Goal: Find contact information: Find phone

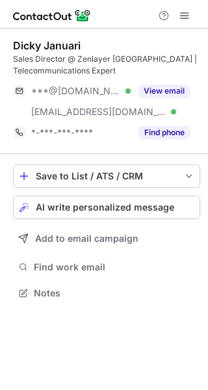
scroll to position [284, 208]
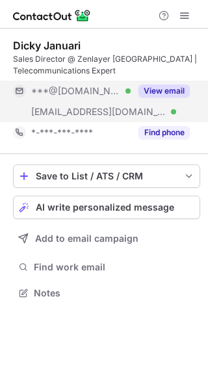
click at [181, 92] on button "View email" at bounding box center [163, 90] width 51 height 13
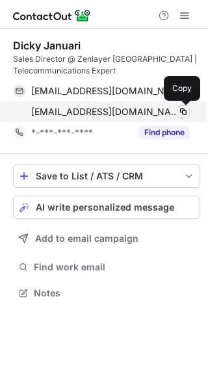
click at [182, 111] on span at bounding box center [183, 112] width 10 height 10
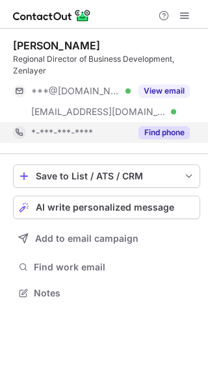
scroll to position [284, 208]
click at [176, 136] on button "Find phone" at bounding box center [163, 132] width 51 height 13
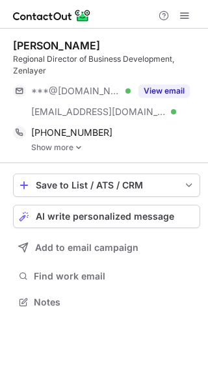
click at [77, 148] on img at bounding box center [79, 147] width 8 height 9
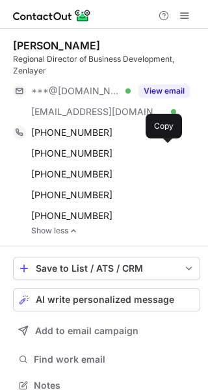
scroll to position [376, 199]
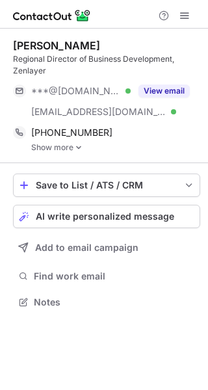
scroll to position [293, 208]
click at [68, 148] on link "Show more" at bounding box center [115, 147] width 169 height 9
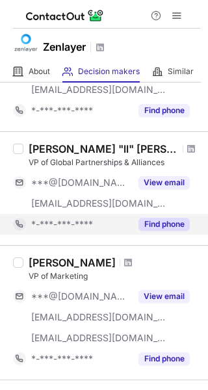
scroll to position [455, 0]
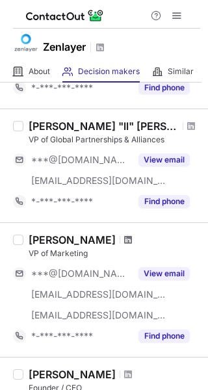
click at [124, 241] on span at bounding box center [128, 240] width 8 height 10
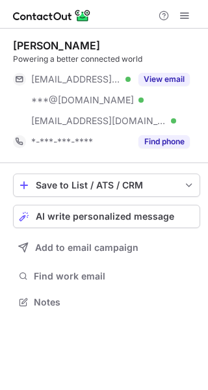
scroll to position [293, 208]
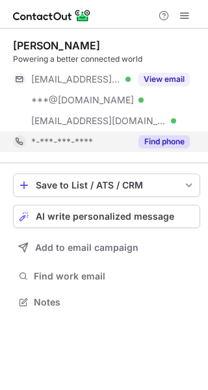
click at [172, 144] on button "Find phone" at bounding box center [163, 141] width 51 height 13
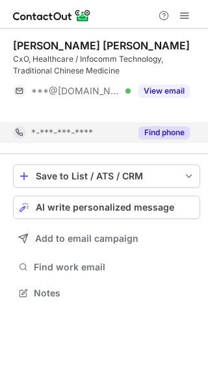
scroll to position [263, 208]
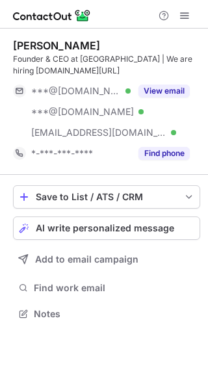
scroll to position [305, 208]
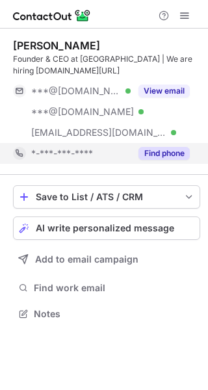
click at [174, 148] on button "Find phone" at bounding box center [163, 153] width 51 height 13
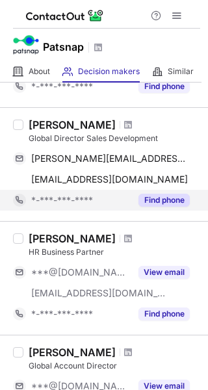
scroll to position [260, 0]
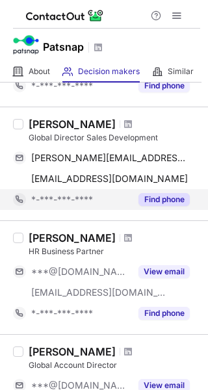
click at [170, 194] on button "Find phone" at bounding box center [163, 199] width 51 height 13
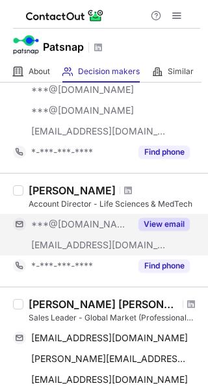
scroll to position [650, 0]
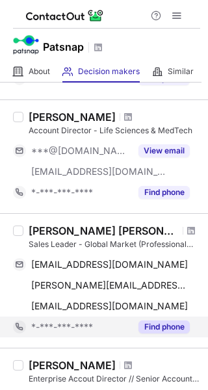
click at [165, 324] on button "Find phone" at bounding box center [163, 326] width 51 height 13
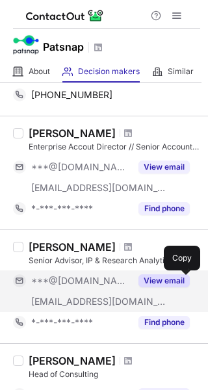
scroll to position [910, 0]
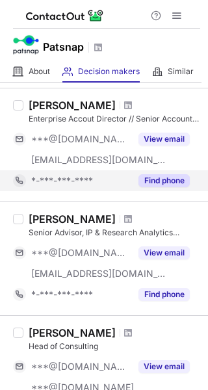
click at [171, 186] on button "Find phone" at bounding box center [163, 180] width 51 height 13
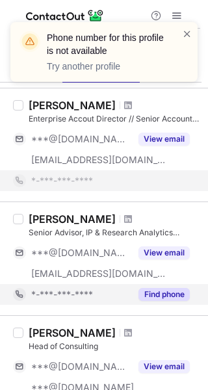
click at [161, 290] on button "Find phone" at bounding box center [163, 294] width 51 height 13
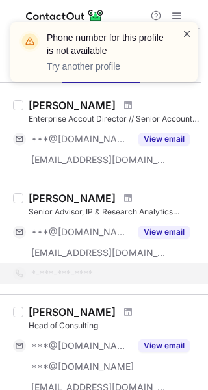
click at [186, 31] on span at bounding box center [187, 33] width 10 height 13
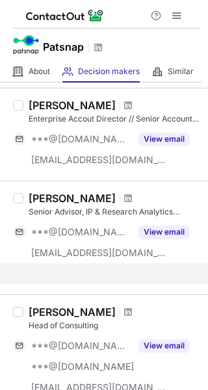
scroll to position [1027, 0]
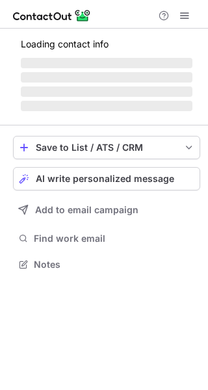
scroll to position [263, 208]
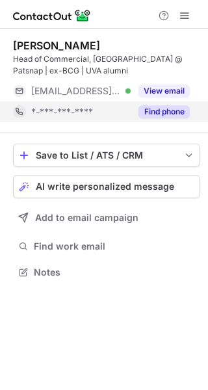
click at [184, 107] on button "Find phone" at bounding box center [163, 111] width 51 height 13
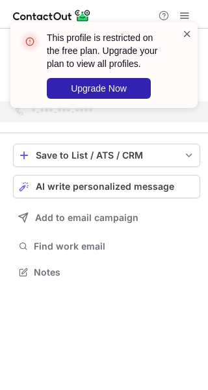
click at [187, 28] on span at bounding box center [187, 33] width 10 height 13
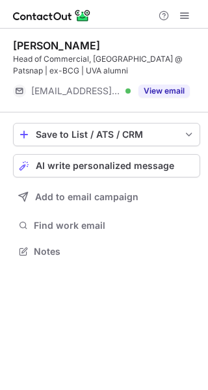
scroll to position [242, 208]
click at [172, 90] on button "View email" at bounding box center [163, 90] width 51 height 13
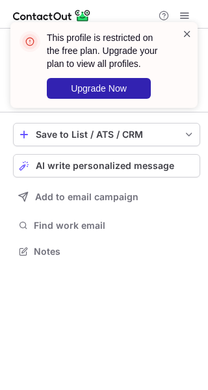
click at [189, 34] on span at bounding box center [187, 33] width 10 height 13
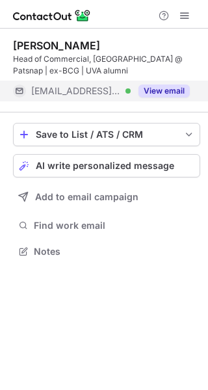
click at [174, 93] on button "View email" at bounding box center [163, 90] width 51 height 13
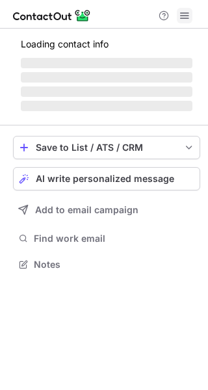
scroll to position [251, 208]
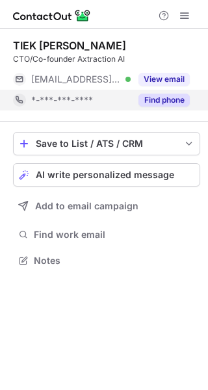
click at [157, 103] on button "Find phone" at bounding box center [163, 100] width 51 height 13
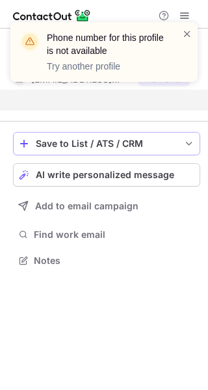
scroll to position [231, 208]
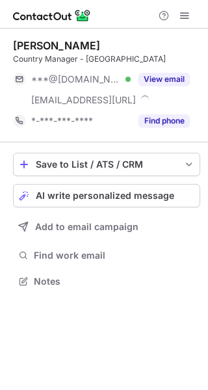
scroll to position [272, 208]
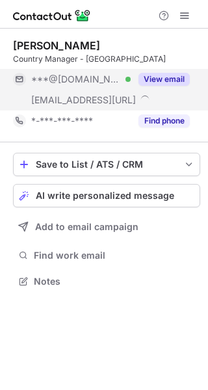
click at [177, 83] on button "View email" at bounding box center [163, 79] width 51 height 13
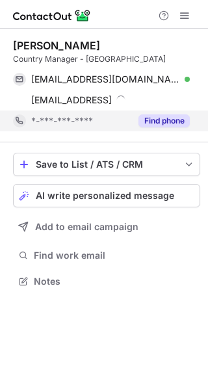
click at [168, 122] on button "Find phone" at bounding box center [163, 120] width 51 height 13
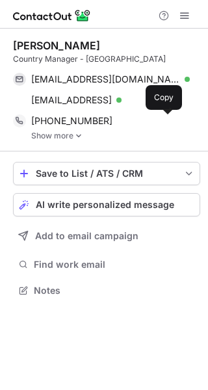
scroll to position [281, 208]
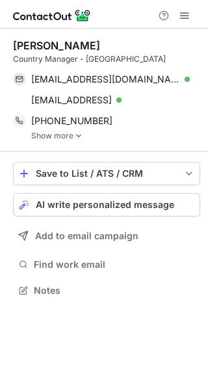
click at [68, 135] on link "Show more" at bounding box center [115, 135] width 169 height 9
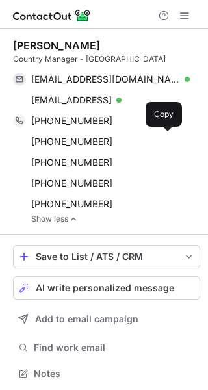
scroll to position [365, 199]
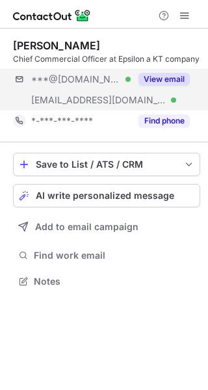
scroll to position [272, 208]
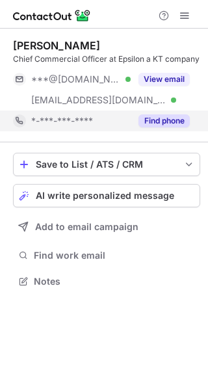
click at [165, 119] on button "Find phone" at bounding box center [163, 120] width 51 height 13
click at [157, 114] on div "Find phone" at bounding box center [160, 120] width 59 height 21
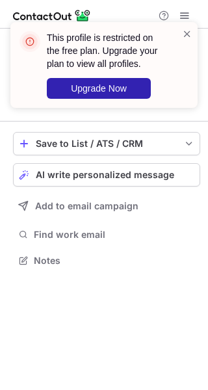
scroll to position [251, 208]
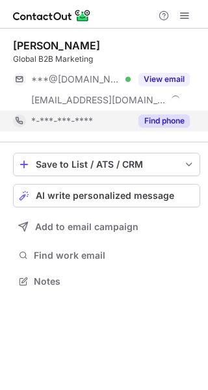
scroll to position [272, 208]
click at [166, 122] on button "Find phone" at bounding box center [163, 120] width 51 height 13
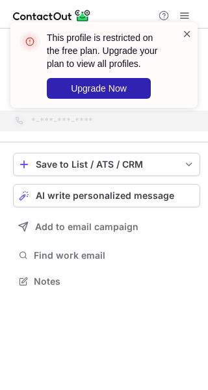
click at [183, 30] on span at bounding box center [187, 33] width 10 height 13
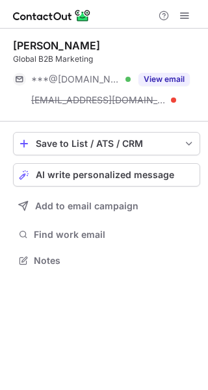
scroll to position [251, 208]
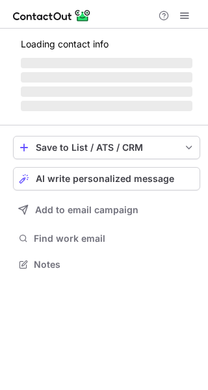
scroll to position [272, 208]
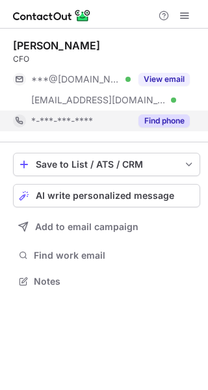
click at [174, 118] on button "Find phone" at bounding box center [163, 120] width 51 height 13
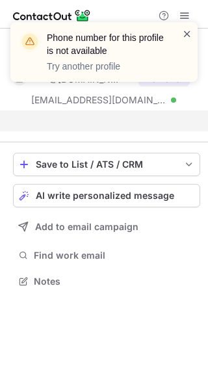
scroll to position [251, 208]
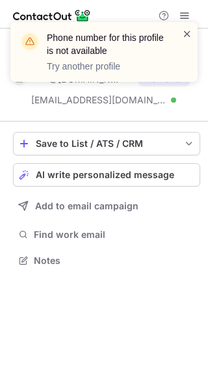
click at [184, 31] on span at bounding box center [187, 33] width 10 height 13
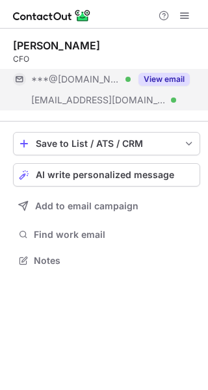
click at [164, 76] on button "View email" at bounding box center [163, 79] width 51 height 13
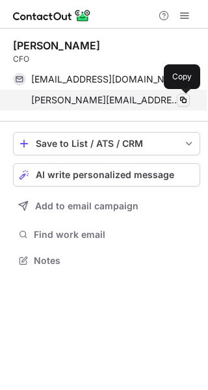
click at [183, 98] on span at bounding box center [183, 100] width 10 height 10
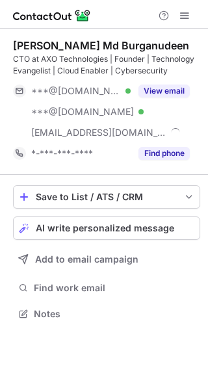
scroll to position [305, 208]
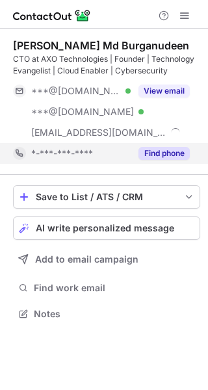
click at [162, 148] on button "Find phone" at bounding box center [163, 153] width 51 height 13
